Goal: Complete application form

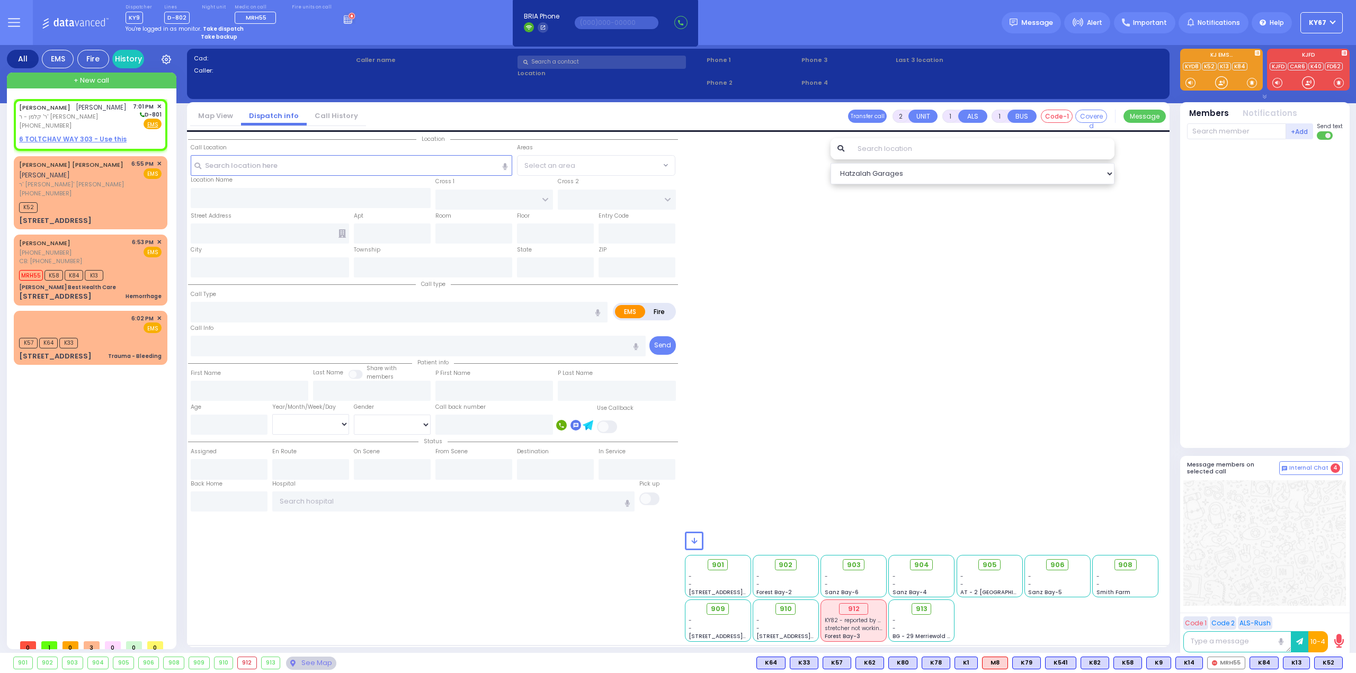
select select
radio input "true"
type input "[PERSON_NAME]"
type input "KOHN"
select select
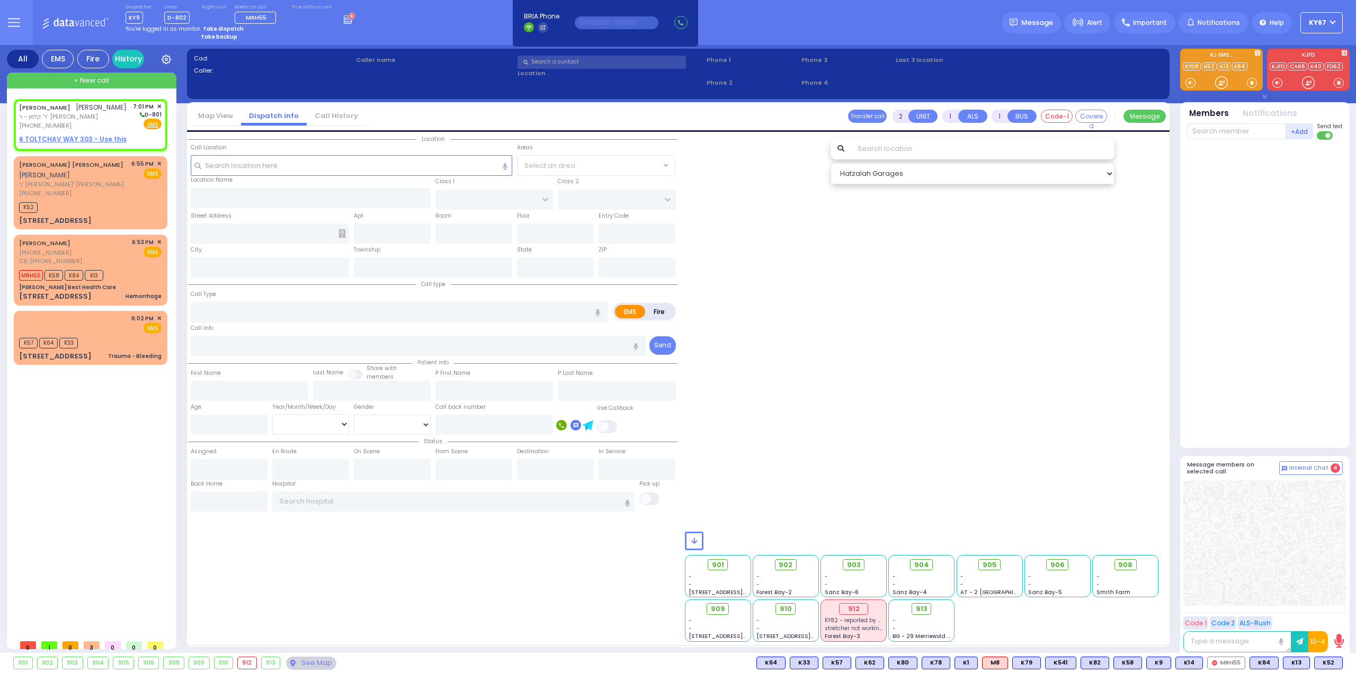
type input "19:01"
select select "Hatzalah Garages"
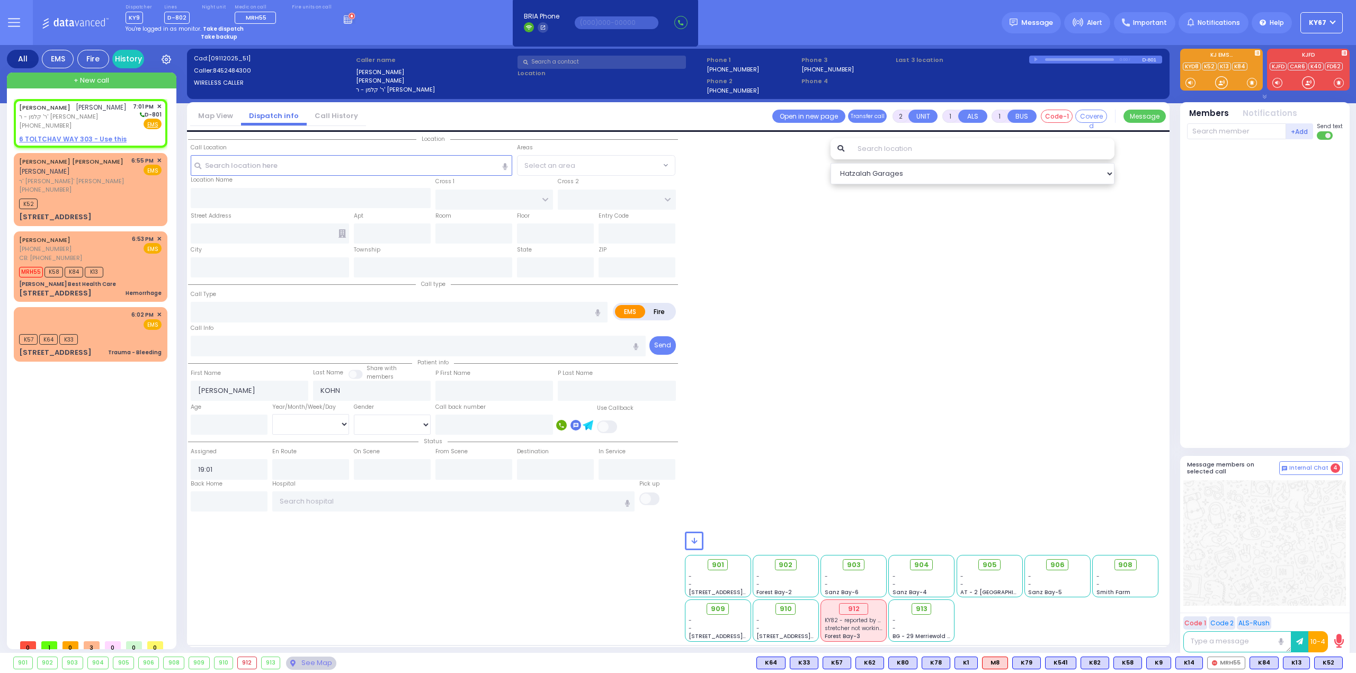
select select
radio input "true"
select select
select select "Hatzalah Garages"
select select
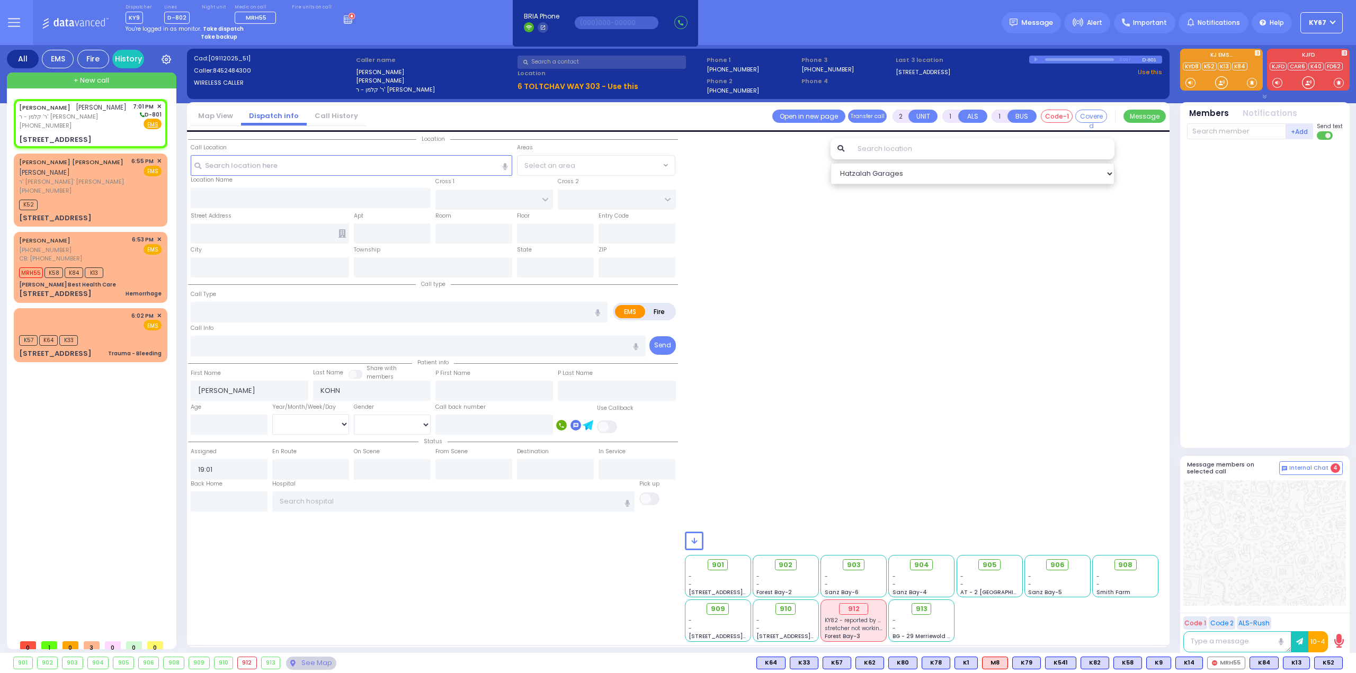
radio input "true"
select select
select select "Hatzalah Garages"
type input "[GEOGRAPHIC_DATA]"
type input "TOLTCHAV WAY"
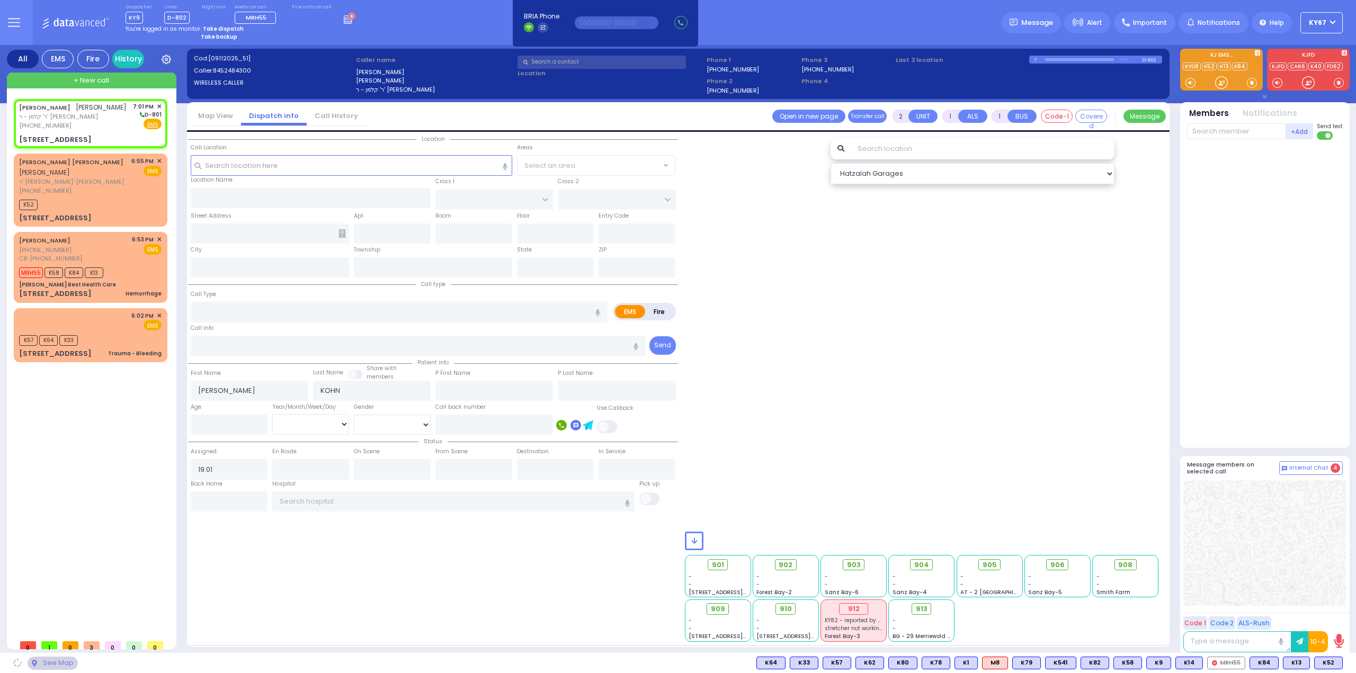
type input "6 TOLTCHAV WAY"
type input "303"
type input "Monroe"
type input "[US_STATE]"
type input "10950"
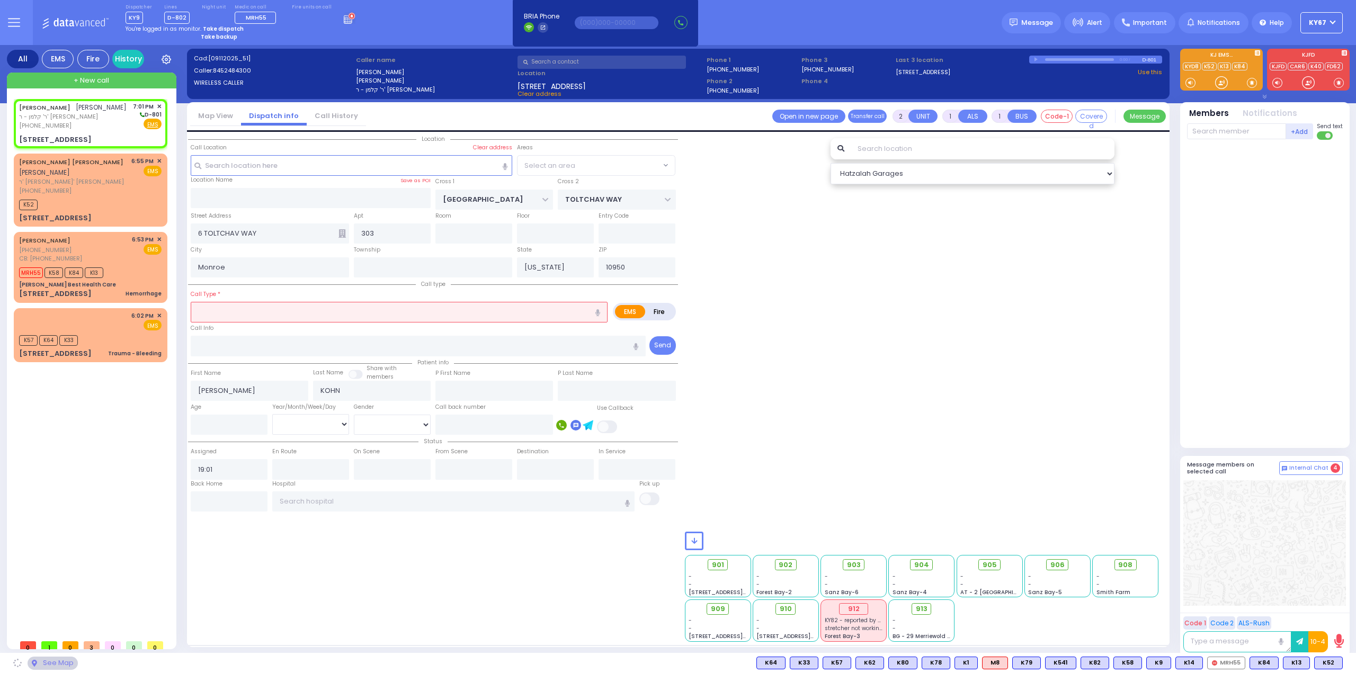
select select "BEIRECH MOSHE"
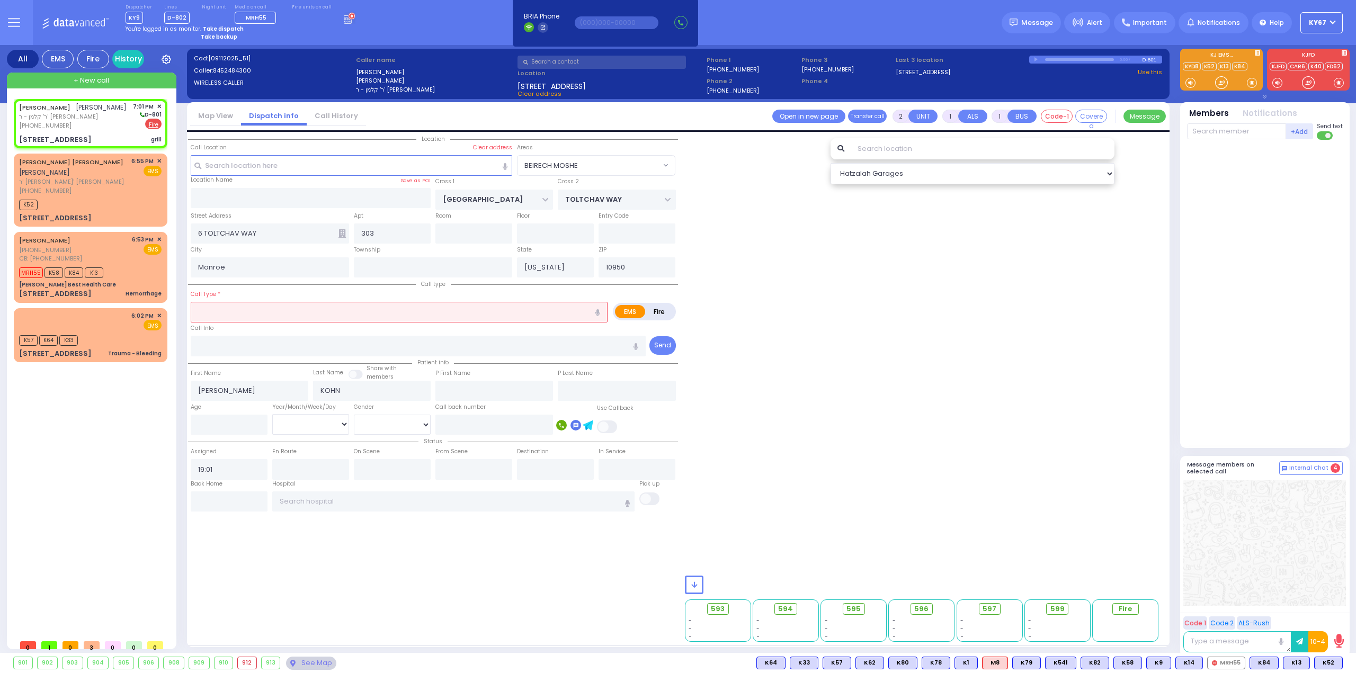
select select
type input "grill"
radio input "false"
radio input "true"
select select
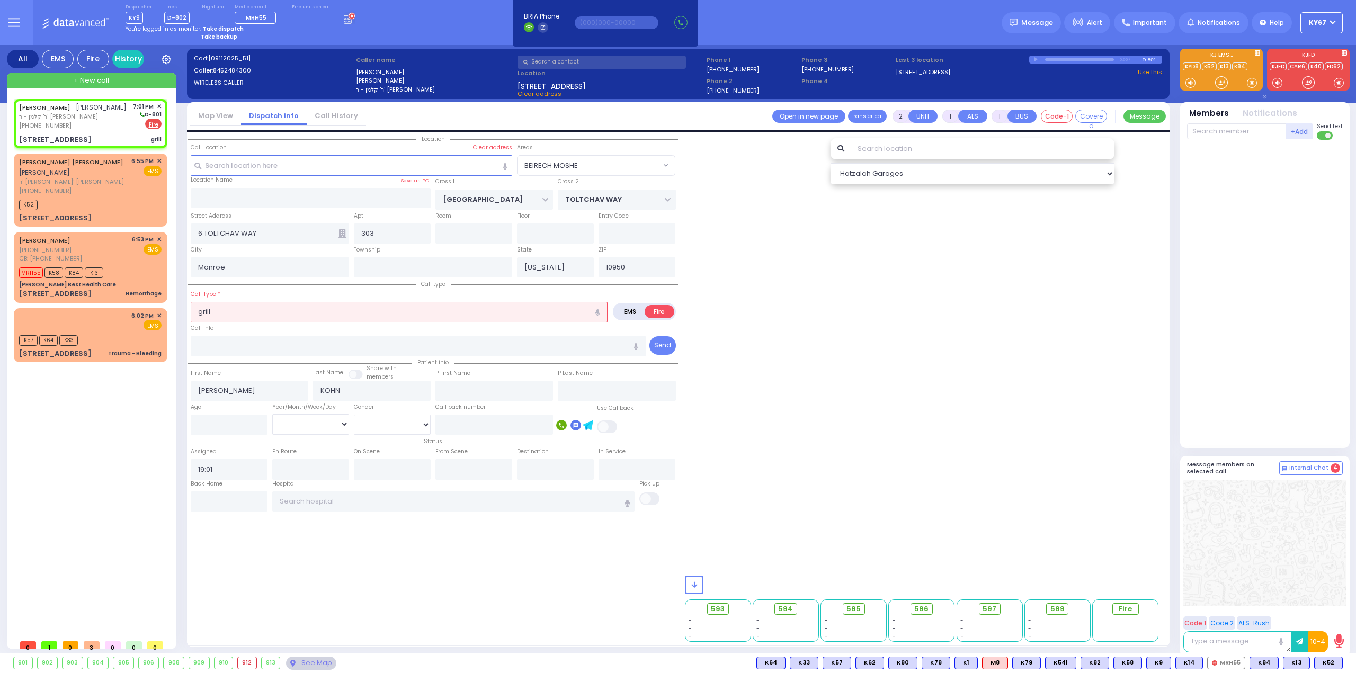
select select "Hatzalah Garages"
select select "BEIRECH MOSHE"
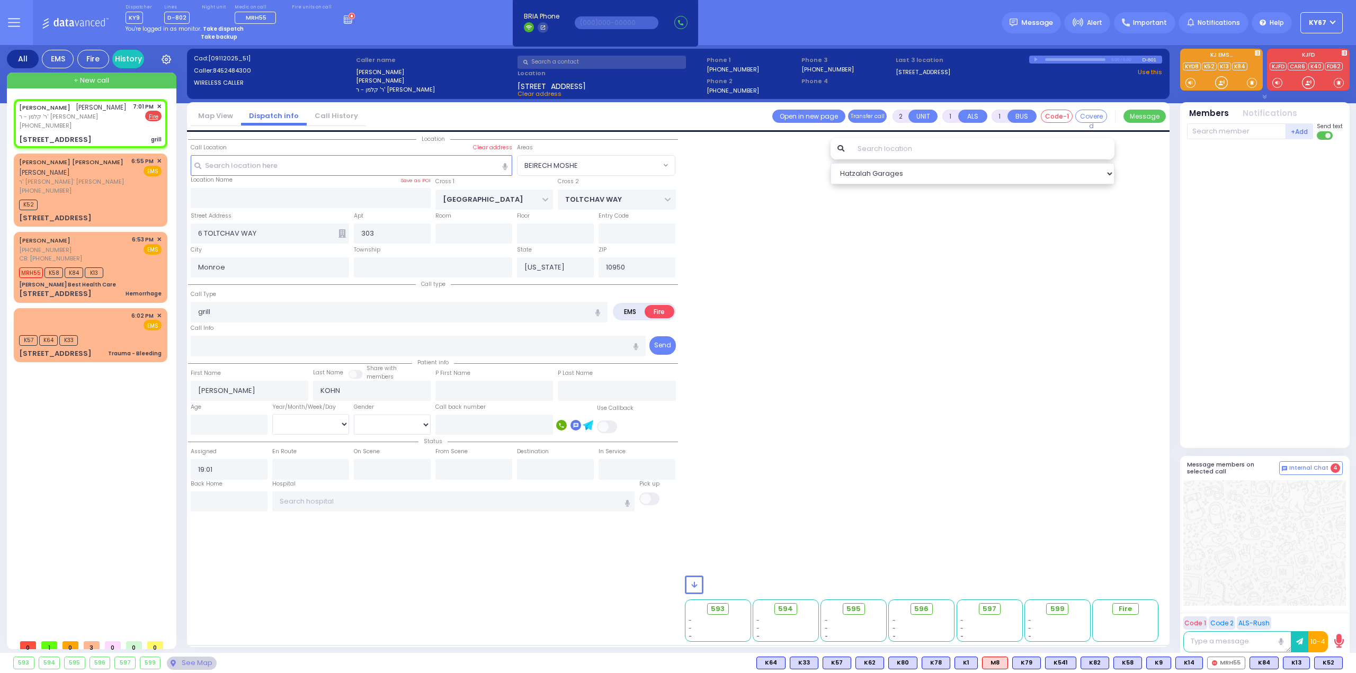
select select
radio input "true"
select select
select select "Hatzalah Garages"
select select "BEIRECH MOSHE"
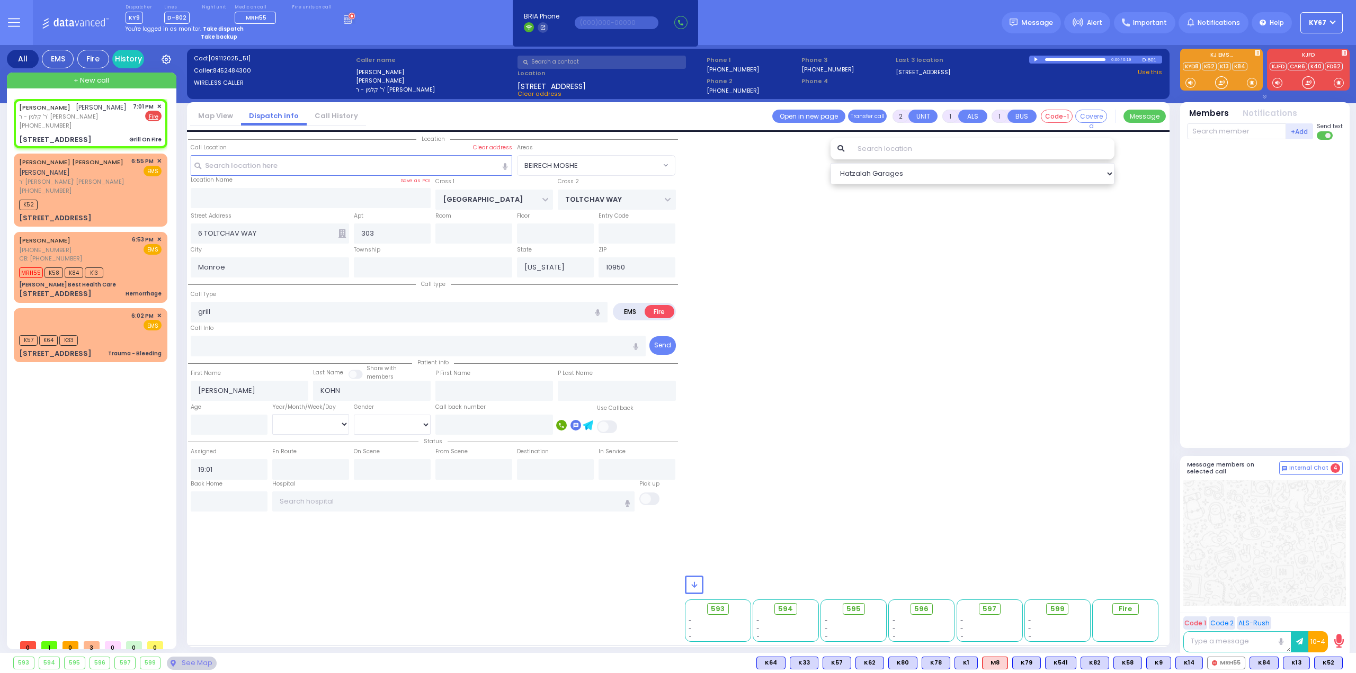
select select
type input "Grill On Fire"
radio input "true"
select select
select select "Hatzalah Garages"
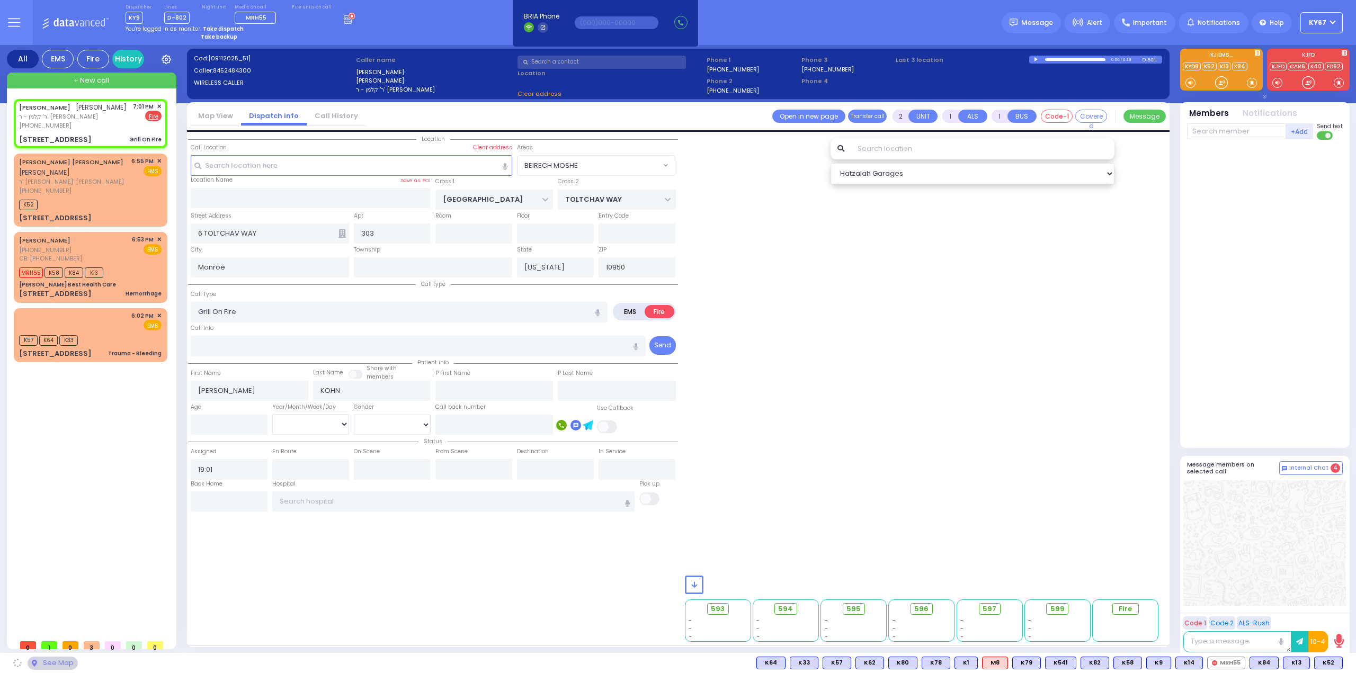
select select "BEIRECH MOSHE"
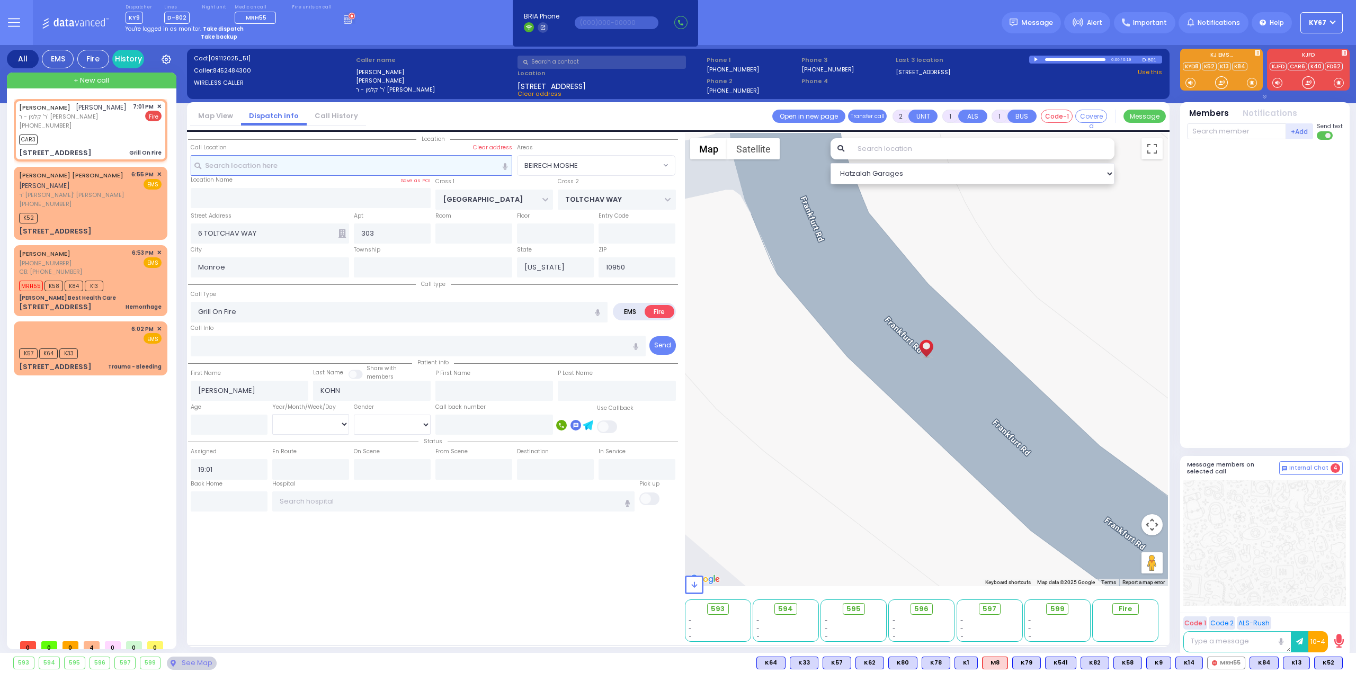
select select
radio input "true"
select select
type input "19:01"
select select "Hatzalah Garages"
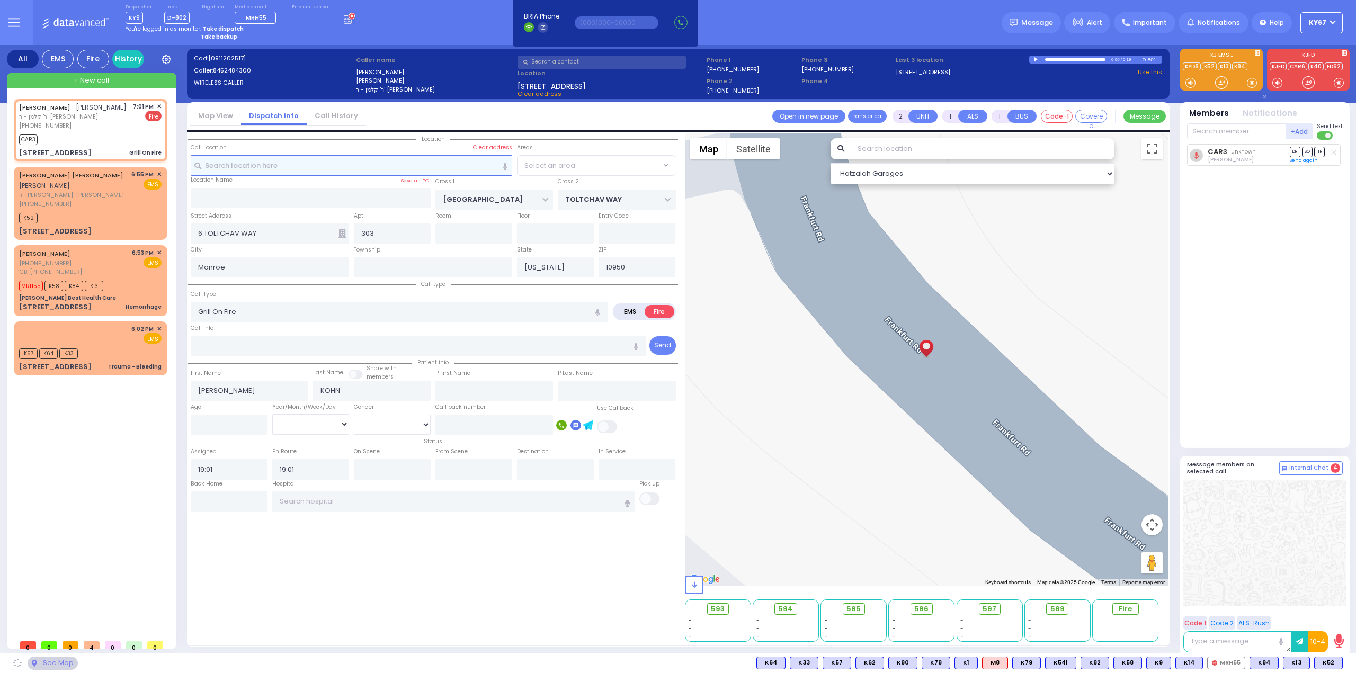
select select "BEIRECH MOSHE"
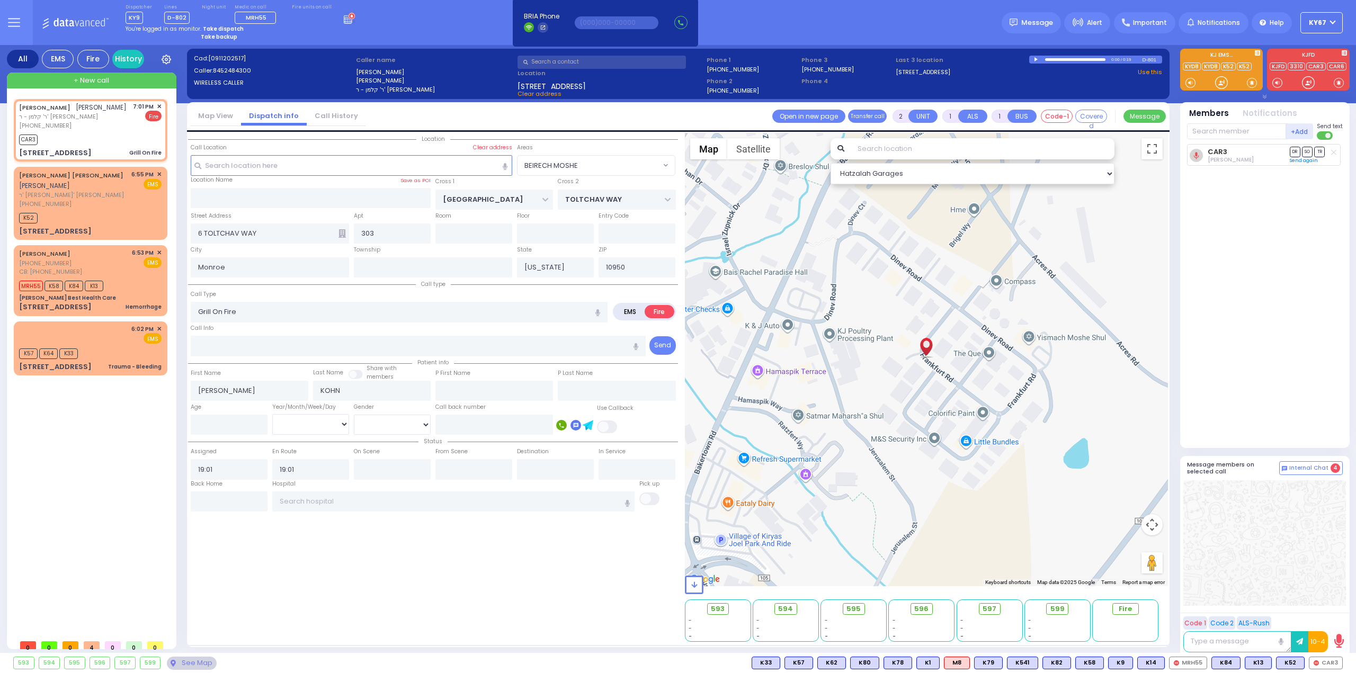
select select
radio input "true"
select select
select select "BEIRECH MOSHE"
select select "Hatzalah Garages"
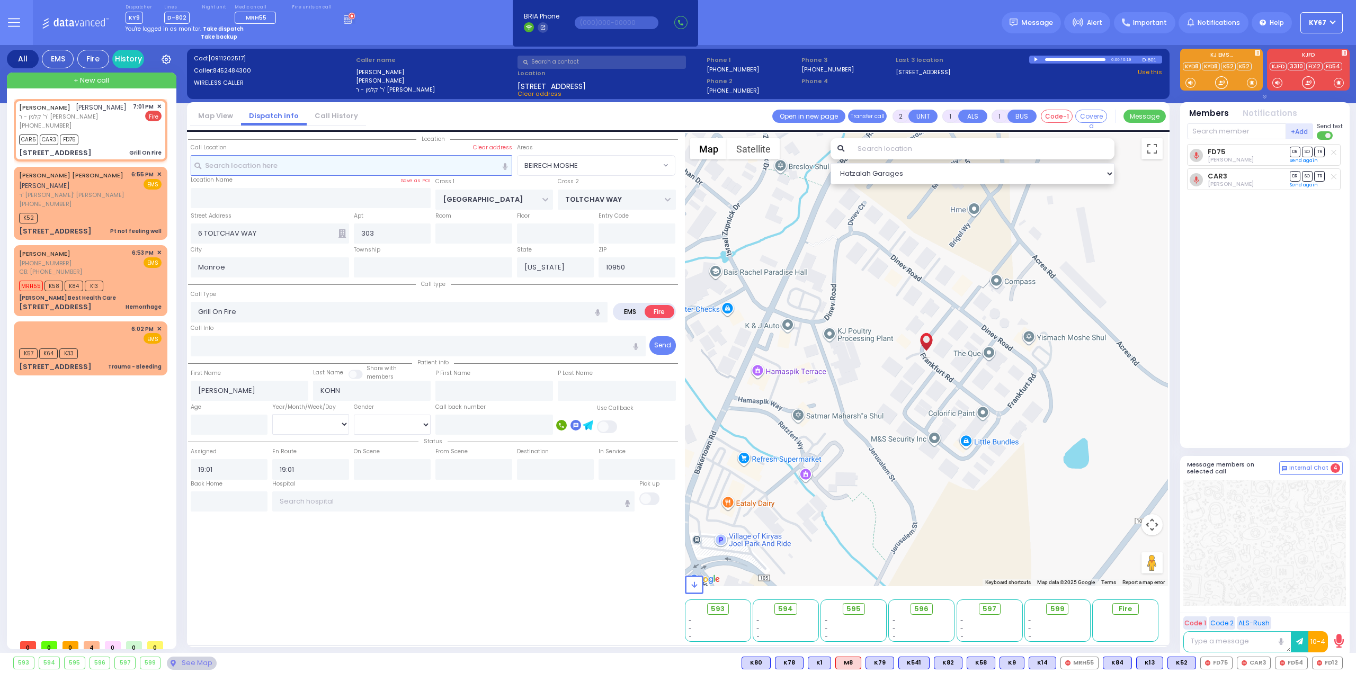
select select
radio input "true"
select select
select select "Hatzalah Garages"
select select "BEIRECH MOSHE"
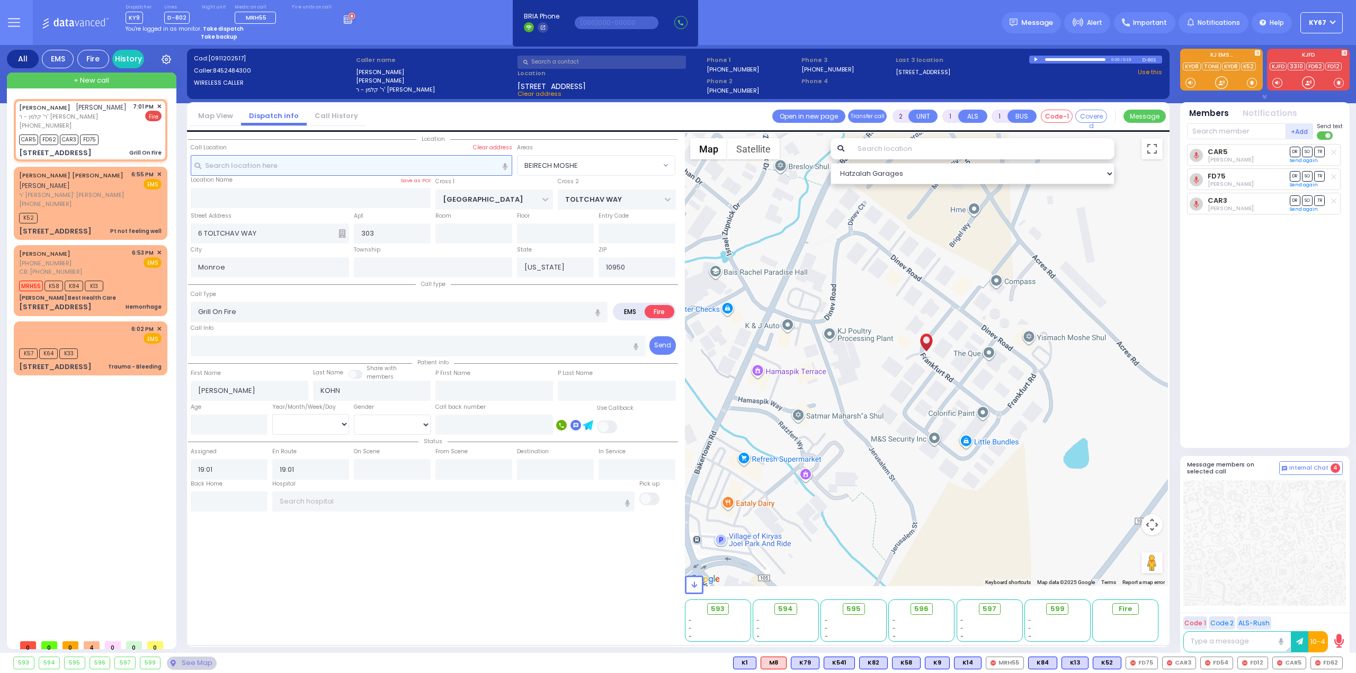
select select
radio input "true"
select select
select select "Hatzalah Garages"
select select "BEIRECH MOSHE"
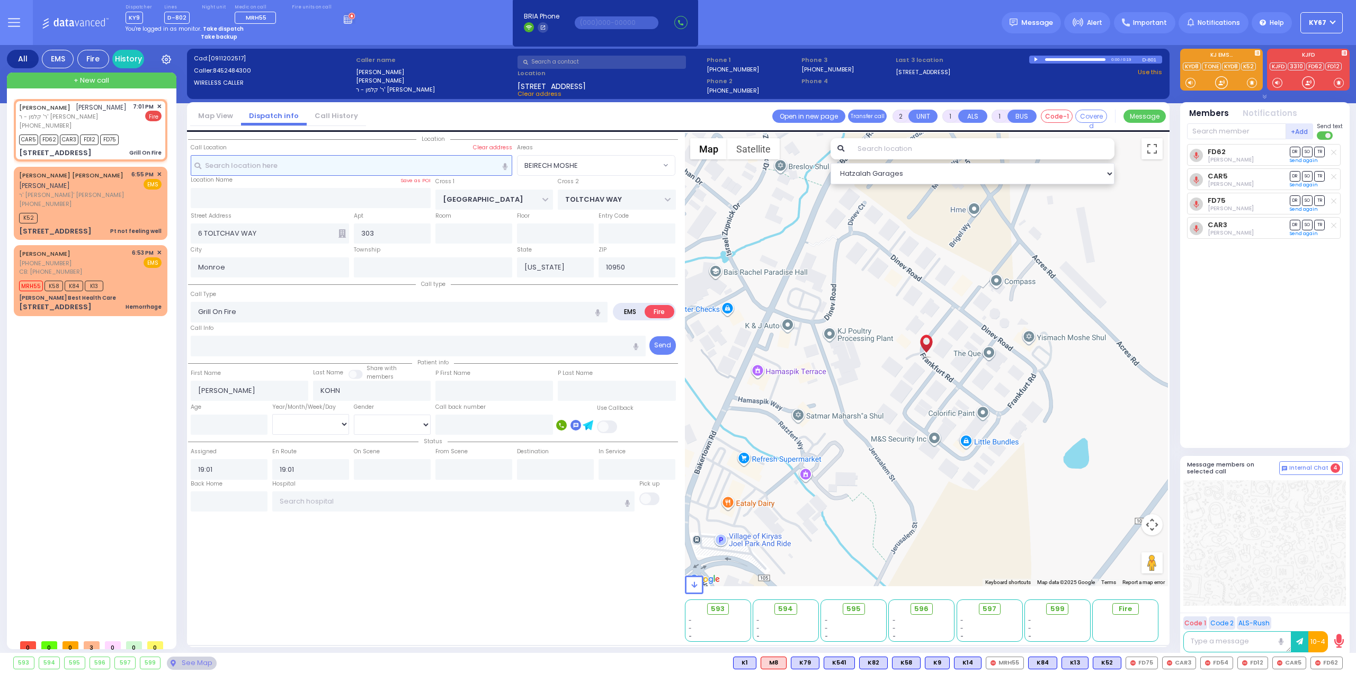
select select
radio input "true"
select select
select select "Hatzalah Garages"
select select "BEIRECH MOSHE"
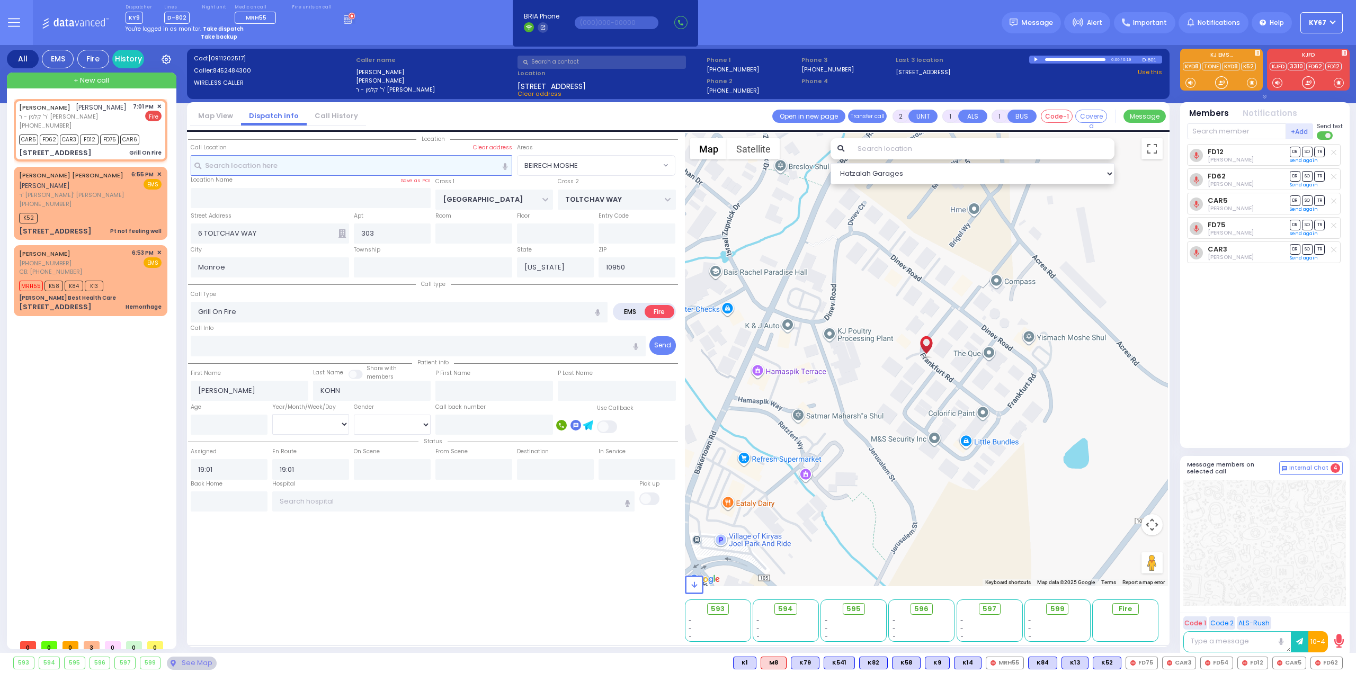
select select
radio input "true"
select select
select select "Hatzalah Garages"
select select "BEIRECH MOSHE"
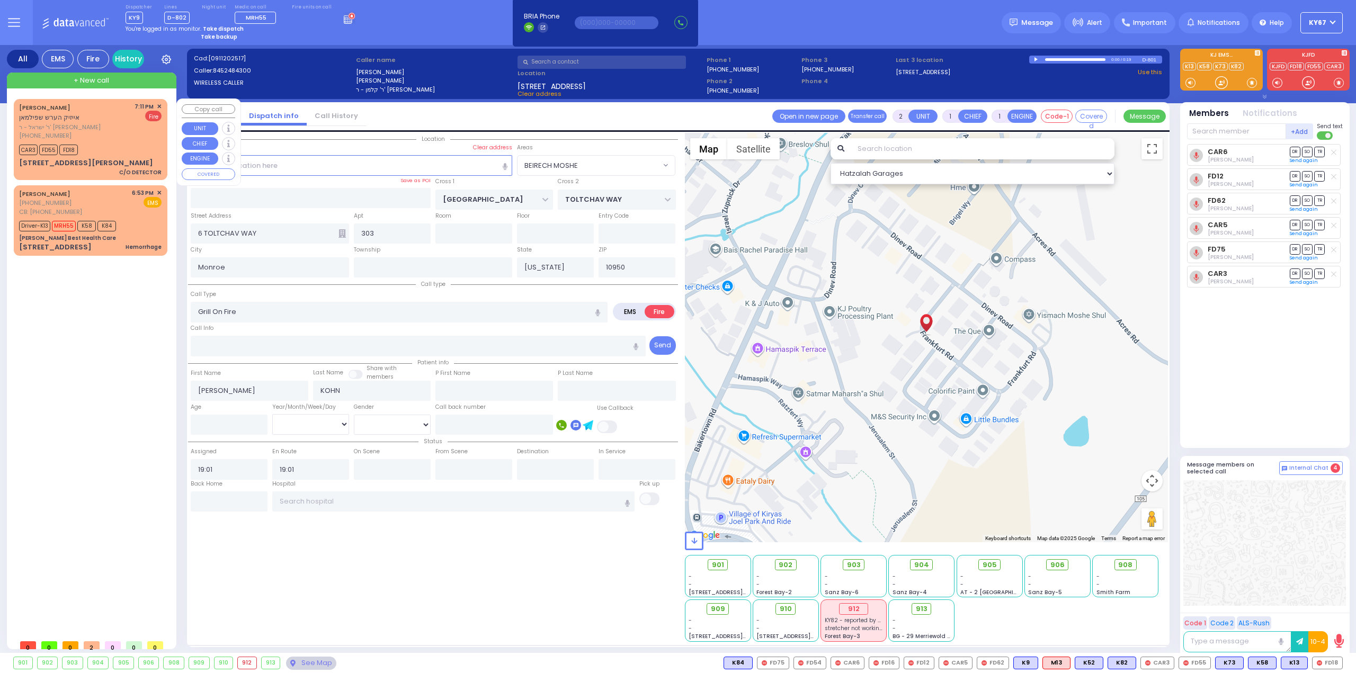
click at [158, 105] on span "✕" at bounding box center [159, 106] width 5 height 9
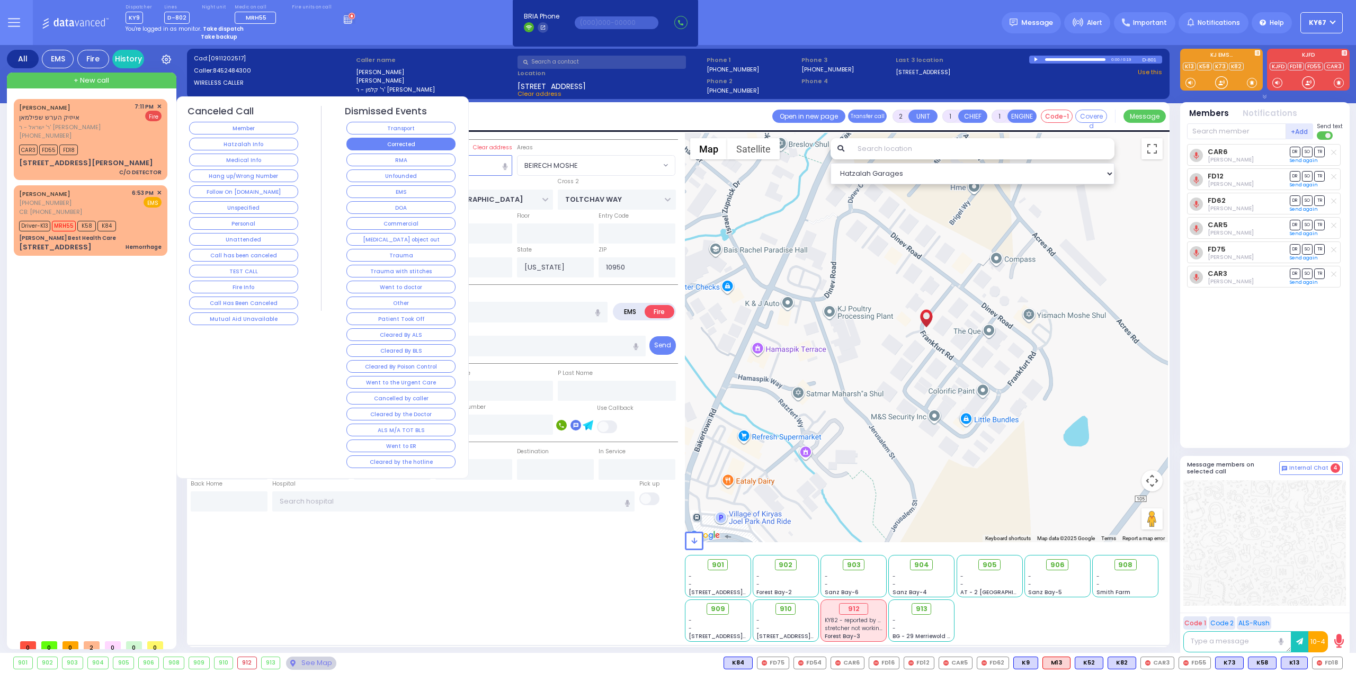
click at [360, 145] on button "Corrected" at bounding box center [400, 144] width 109 height 13
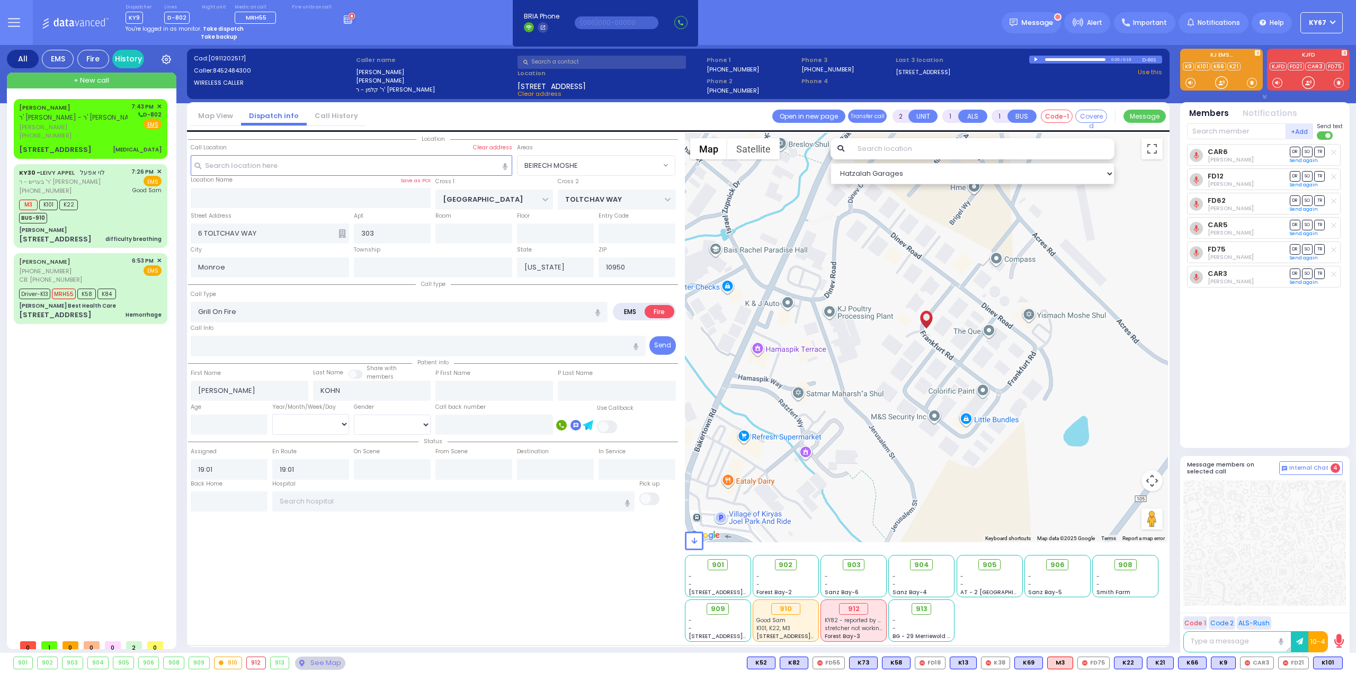
select select "BEIRECH MOSHE"
select select
